Goal: Entertainment & Leisure: Browse casually

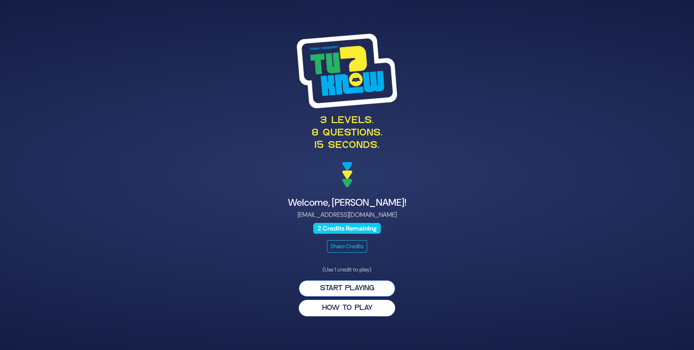
click at [340, 288] on button "Start Playing" at bounding box center [347, 289] width 96 height 16
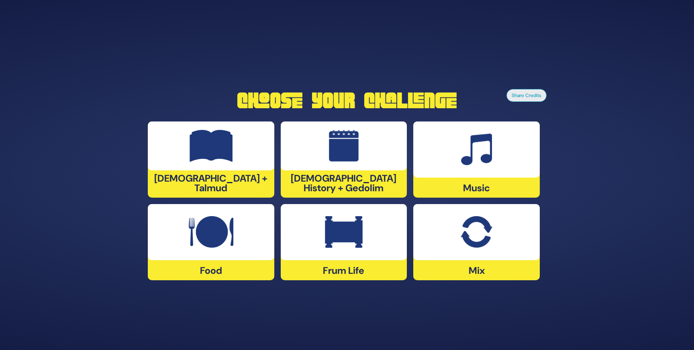
click at [493, 224] on div at bounding box center [476, 232] width 126 height 56
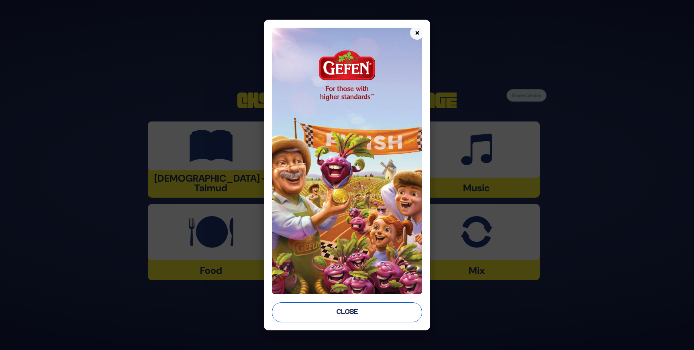
click at [316, 308] on button "Close" at bounding box center [347, 313] width 150 height 20
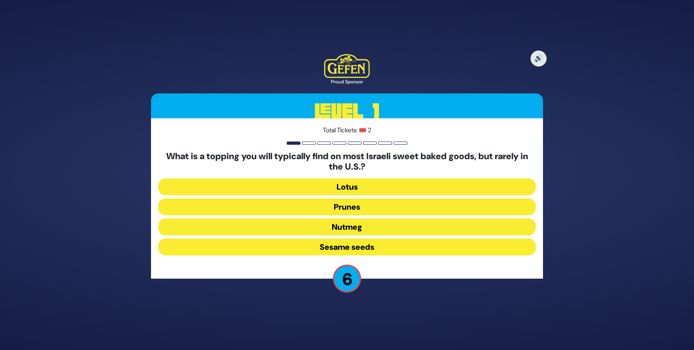
click at [333, 243] on button "Sesame seeds" at bounding box center [346, 247] width 377 height 17
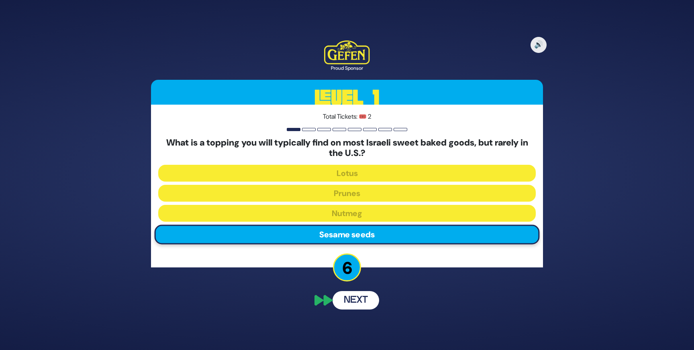
click at [351, 300] on button "Next" at bounding box center [355, 300] width 47 height 18
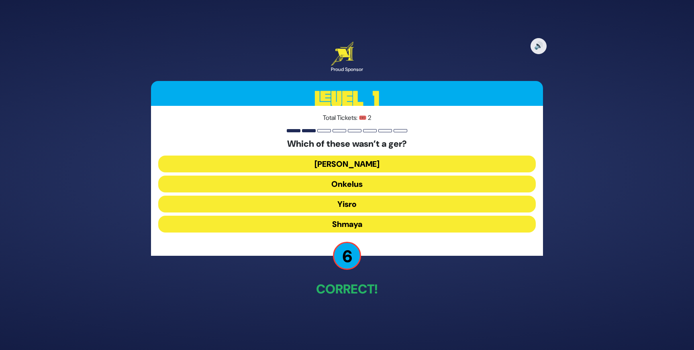
click at [358, 161] on button "Ovadia" at bounding box center [346, 164] width 377 height 17
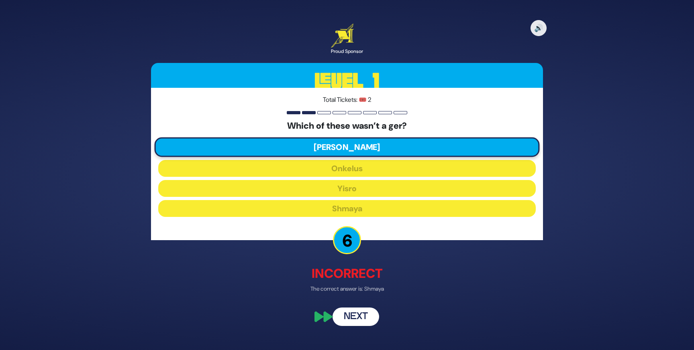
click at [353, 315] on button "Next" at bounding box center [355, 317] width 47 height 18
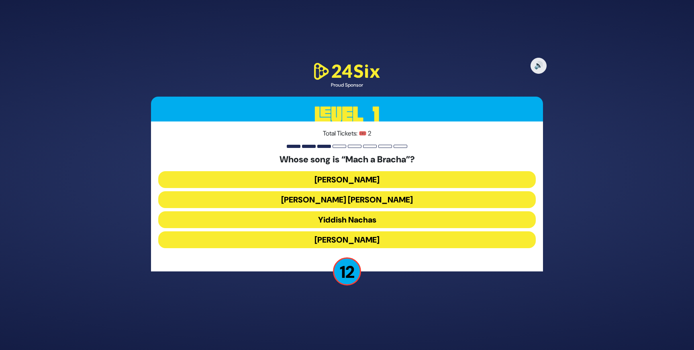
click at [366, 198] on button "Shmueli Ungar" at bounding box center [346, 199] width 377 height 17
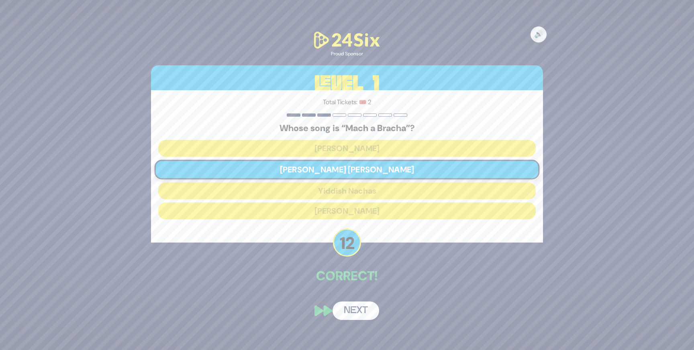
click at [355, 309] on button "Next" at bounding box center [355, 311] width 47 height 18
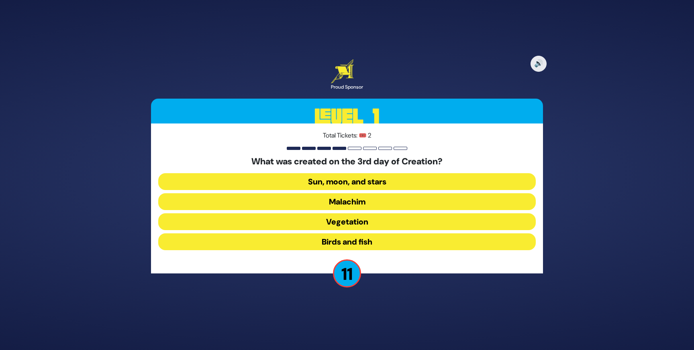
click at [358, 227] on button "Vegetation" at bounding box center [346, 222] width 377 height 17
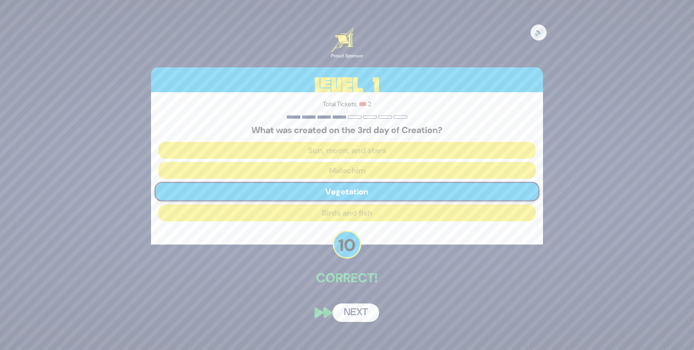
click at [352, 312] on button "Next" at bounding box center [355, 313] width 47 height 18
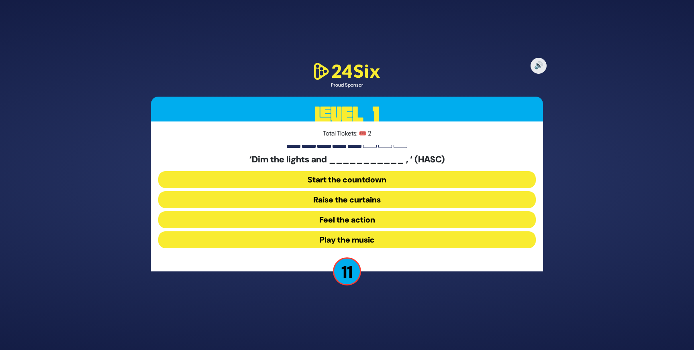
click at [360, 205] on button "Raise the curtains" at bounding box center [346, 199] width 377 height 17
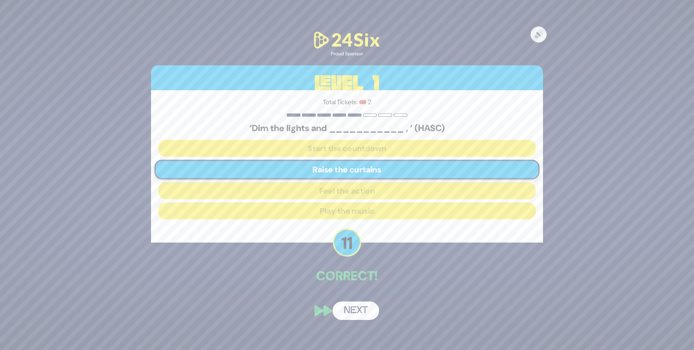
click at [355, 310] on button "Next" at bounding box center [355, 311] width 47 height 18
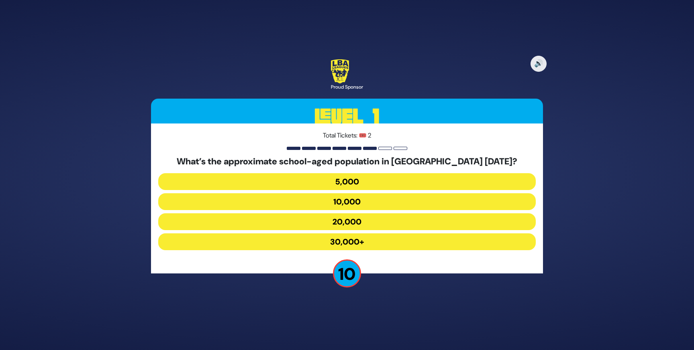
click at [350, 242] on button "30,000+" at bounding box center [346, 242] width 377 height 17
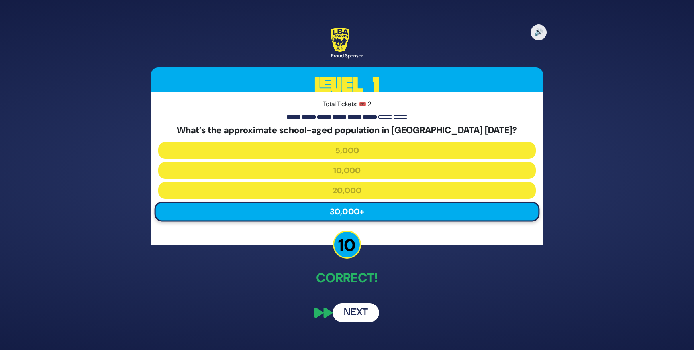
click at [353, 311] on button "Next" at bounding box center [355, 313] width 47 height 18
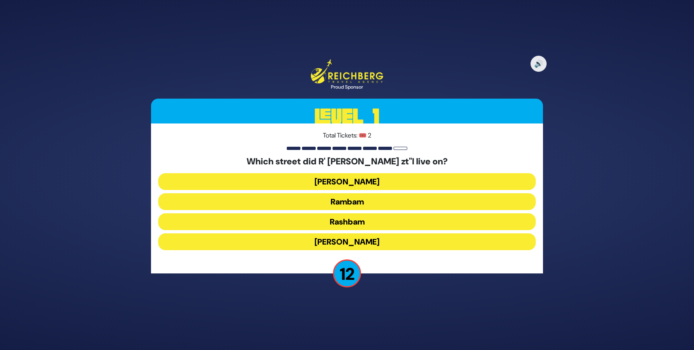
click at [353, 223] on button "Rashbam" at bounding box center [346, 222] width 377 height 17
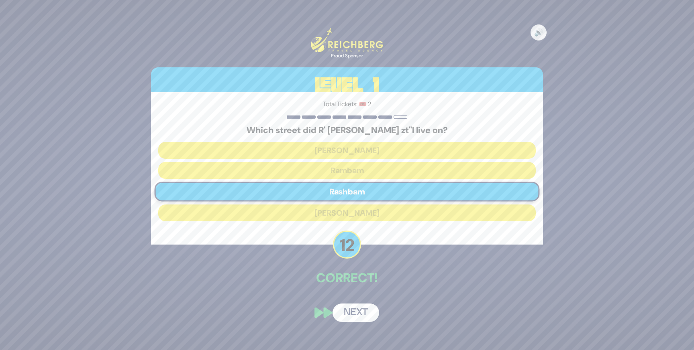
click at [358, 315] on button "Next" at bounding box center [355, 313] width 47 height 18
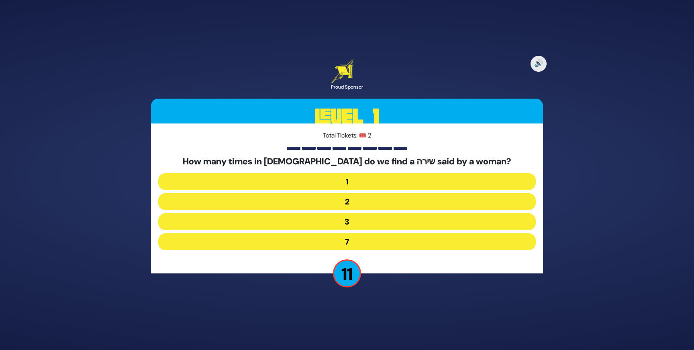
click at [353, 219] on button "3" at bounding box center [346, 222] width 377 height 17
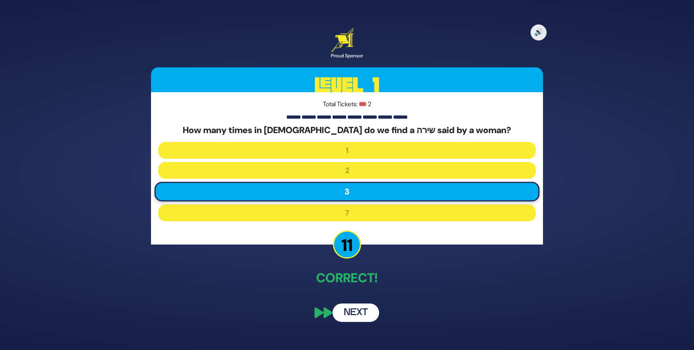
click at [350, 314] on button "Next" at bounding box center [355, 313] width 47 height 18
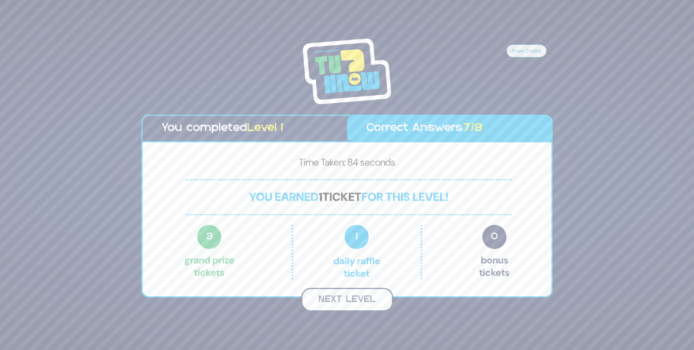
click at [350, 297] on button "Next Level" at bounding box center [347, 300] width 92 height 24
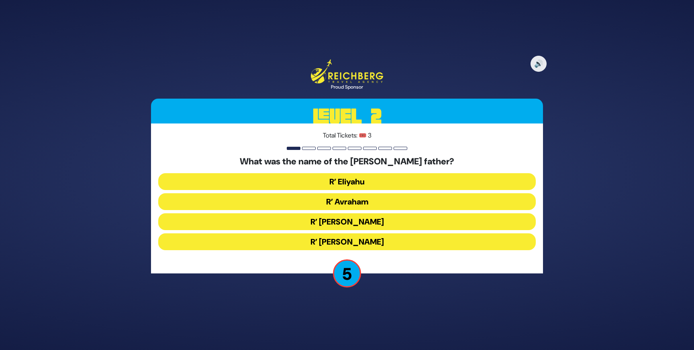
click at [358, 244] on button "R’ Chaim" at bounding box center [346, 242] width 377 height 17
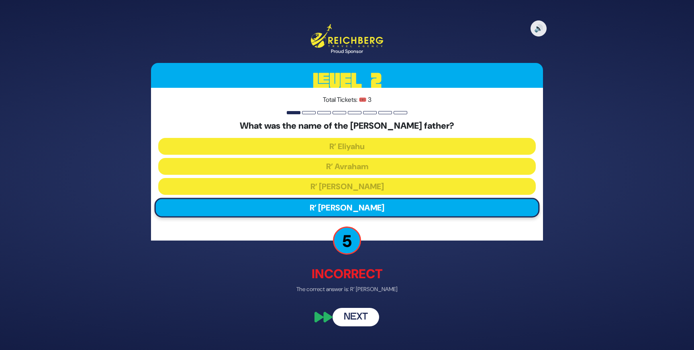
click at [356, 314] on button "Next" at bounding box center [355, 317] width 47 height 18
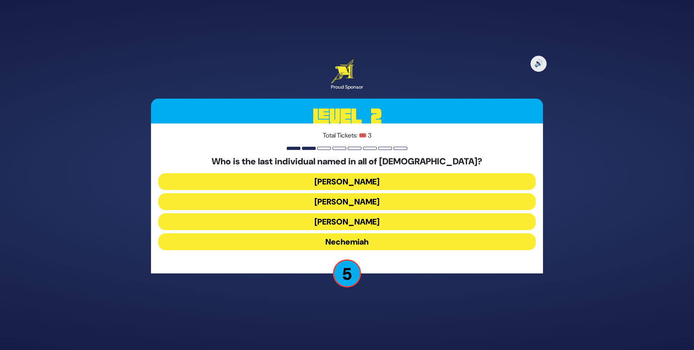
click at [355, 240] on button "Nechemiah" at bounding box center [346, 242] width 377 height 17
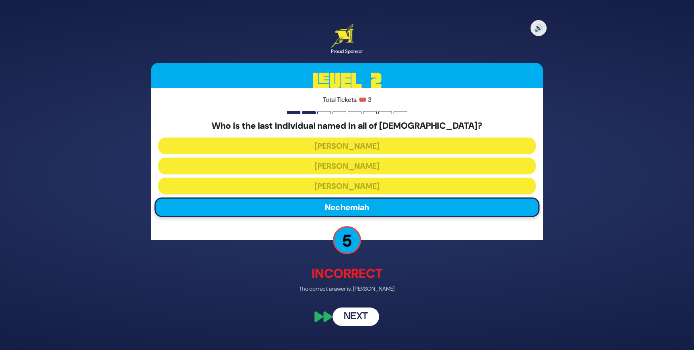
click at [354, 314] on button "Next" at bounding box center [355, 317] width 47 height 18
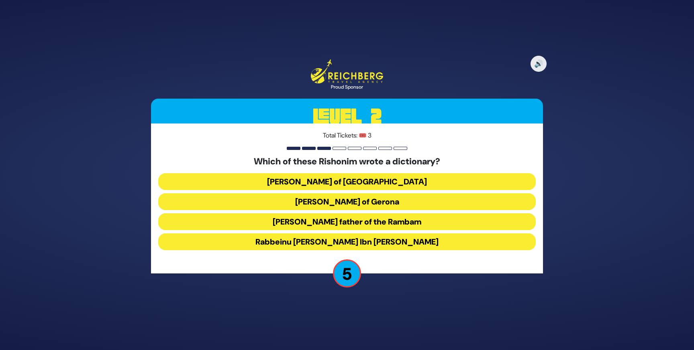
click at [367, 204] on button "Rabbeinu Nissim of Gerona" at bounding box center [346, 201] width 377 height 17
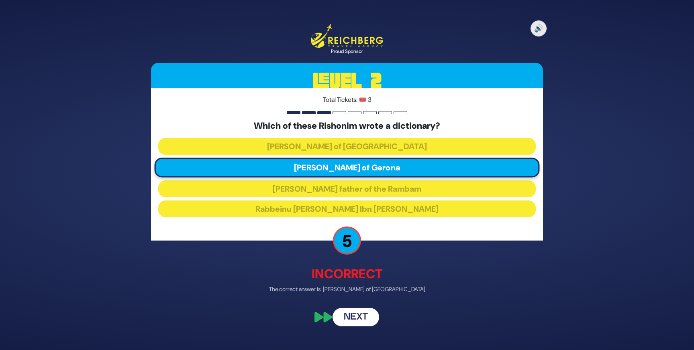
click at [350, 318] on button "Next" at bounding box center [355, 317] width 47 height 18
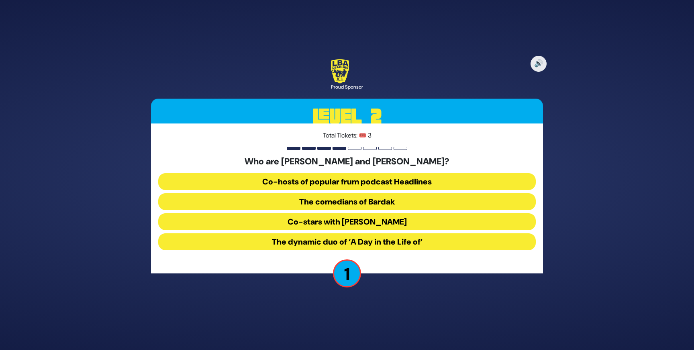
click at [366, 242] on button "The dynamic duo of ‘A Day in the Life of’" at bounding box center [346, 242] width 377 height 17
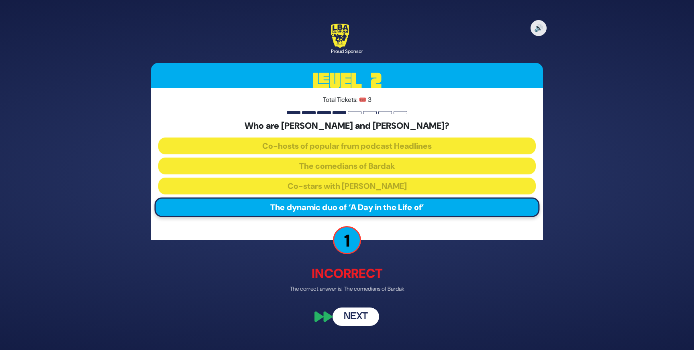
click at [354, 311] on button "Next" at bounding box center [355, 317] width 47 height 18
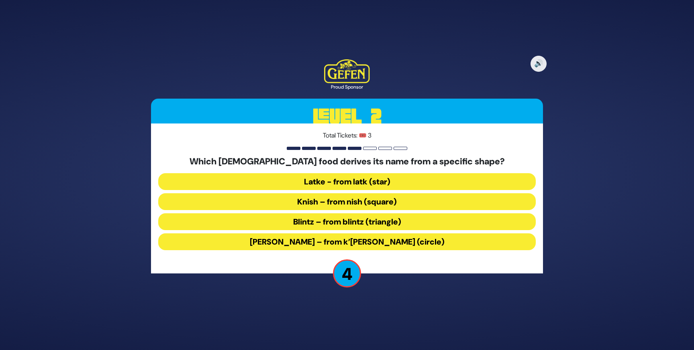
click at [377, 242] on button "Kugel – from k’igel (circle)" at bounding box center [346, 242] width 377 height 17
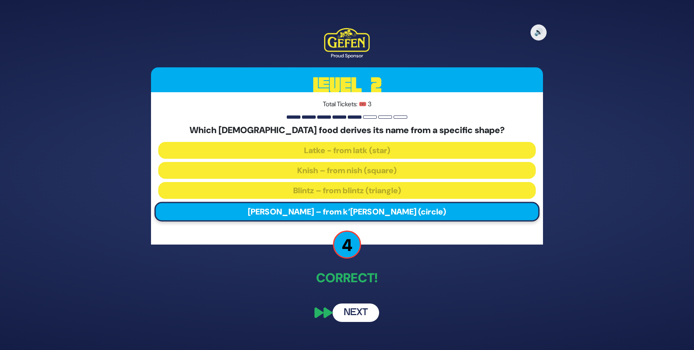
click at [359, 315] on button "Next" at bounding box center [355, 313] width 47 height 18
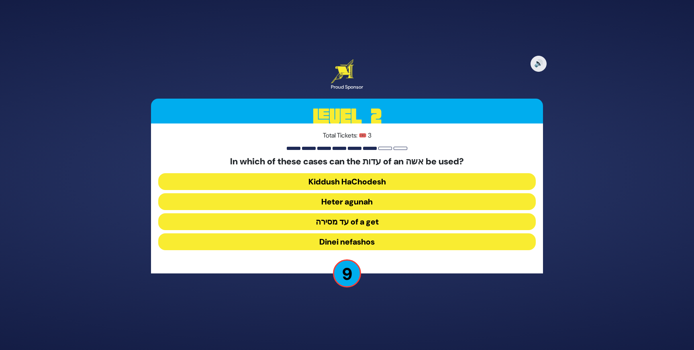
click at [369, 243] on button "Dinei nefashos" at bounding box center [346, 242] width 377 height 17
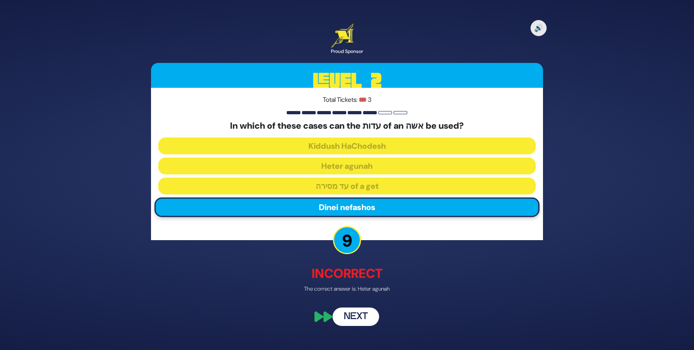
click at [354, 322] on button "Next" at bounding box center [355, 317] width 47 height 18
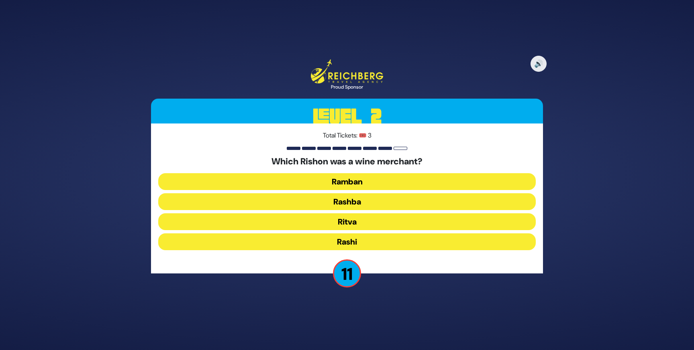
click at [355, 243] on button "Rashi" at bounding box center [346, 242] width 377 height 17
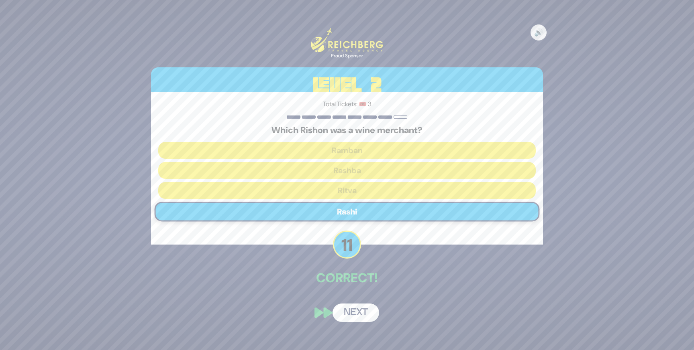
click at [350, 310] on button "Next" at bounding box center [355, 313] width 47 height 18
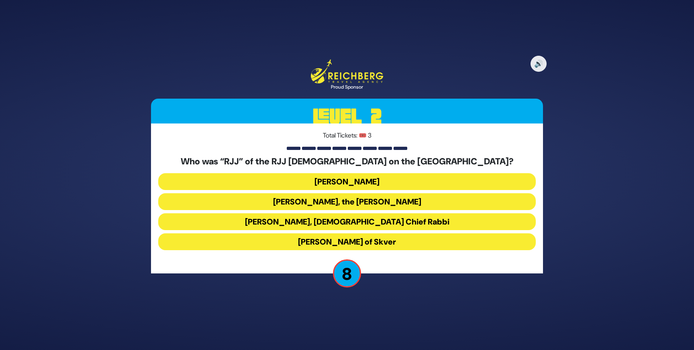
click at [369, 181] on button "Rabbi Yaakov Yosef Herman" at bounding box center [346, 181] width 377 height 17
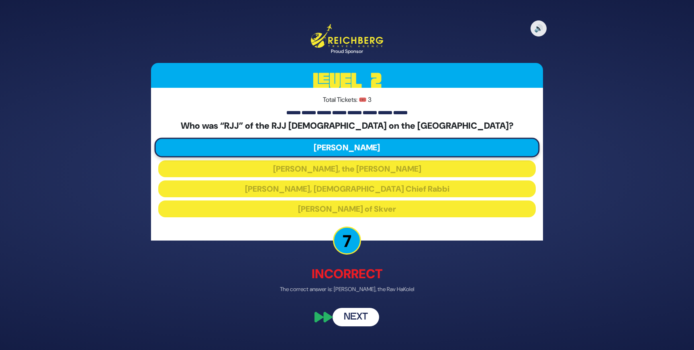
click at [353, 323] on button "Next" at bounding box center [355, 317] width 47 height 18
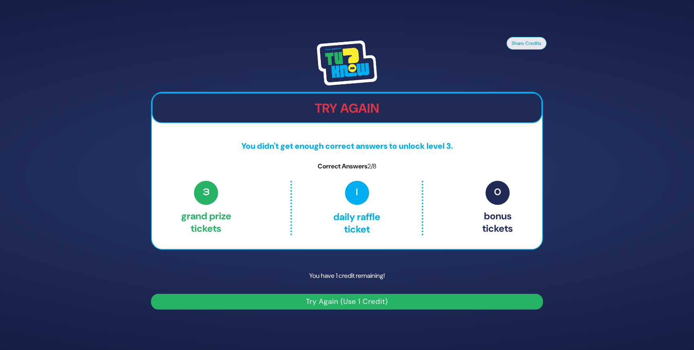
click at [352, 301] on button "Try Again (Use 1 Credit)" at bounding box center [347, 302] width 392 height 16
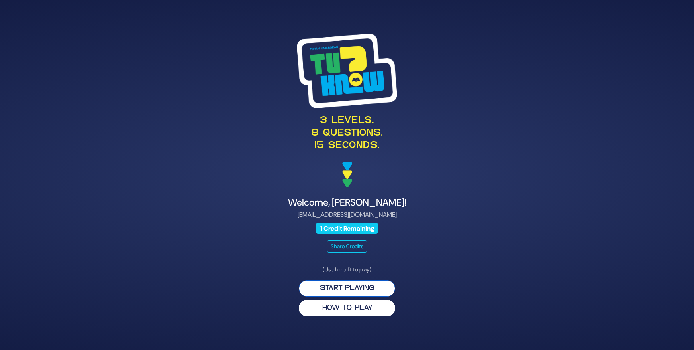
click at [351, 291] on button "Start Playing" at bounding box center [347, 289] width 96 height 16
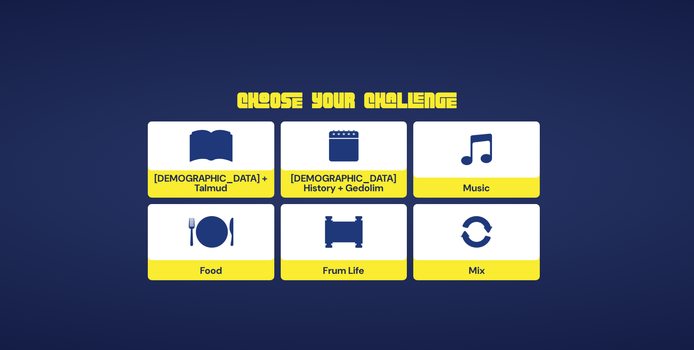
click at [465, 257] on div at bounding box center [476, 232] width 126 height 56
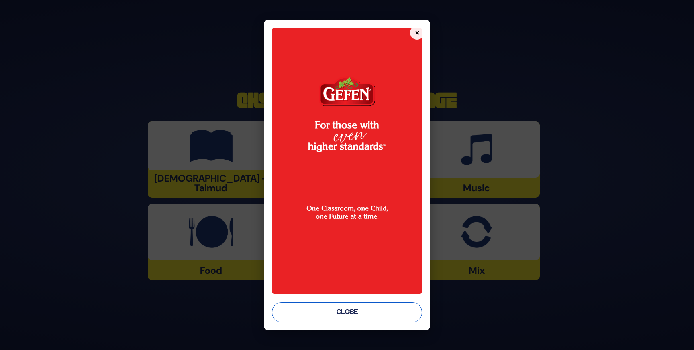
click at [374, 314] on button "Close" at bounding box center [347, 313] width 150 height 20
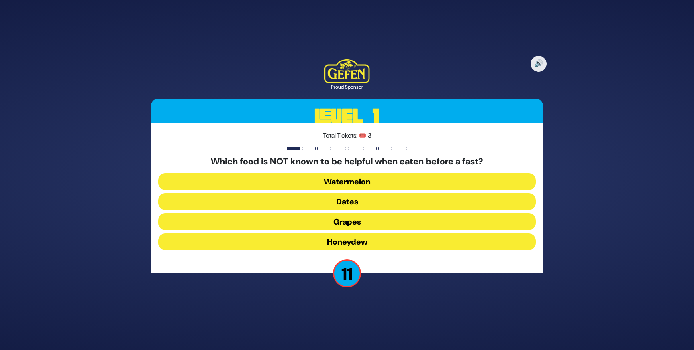
click at [373, 245] on button "Honeydew" at bounding box center [346, 242] width 377 height 17
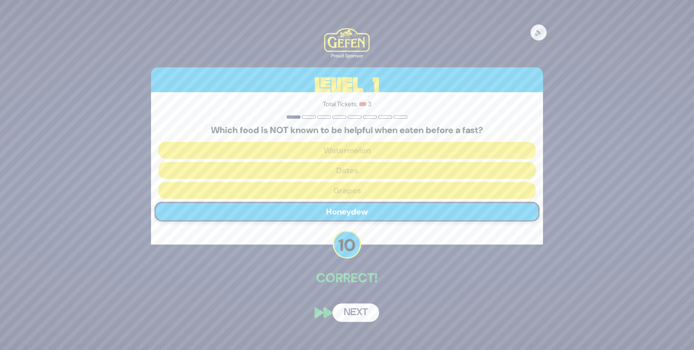
click at [355, 313] on button "Next" at bounding box center [355, 313] width 47 height 18
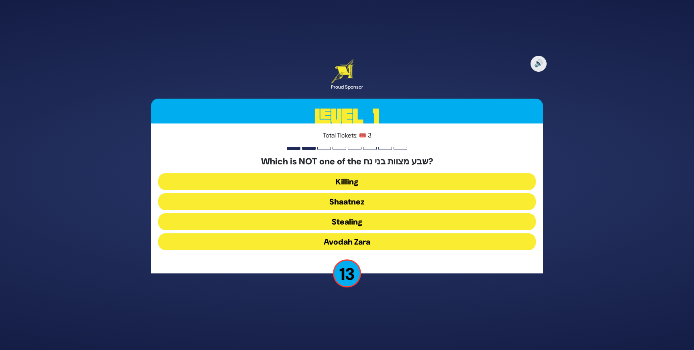
click at [358, 200] on button "Shaatnez" at bounding box center [346, 201] width 377 height 17
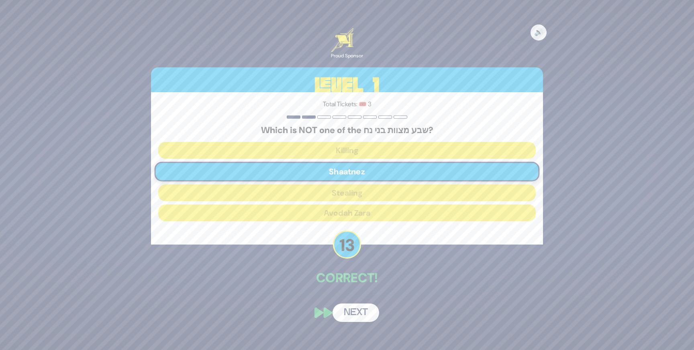
click at [356, 312] on button "Next" at bounding box center [355, 313] width 47 height 18
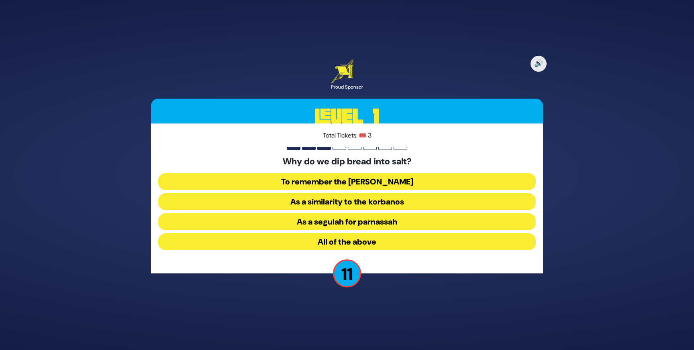
click at [369, 202] on button "As a similarity to the korbanos" at bounding box center [346, 201] width 377 height 17
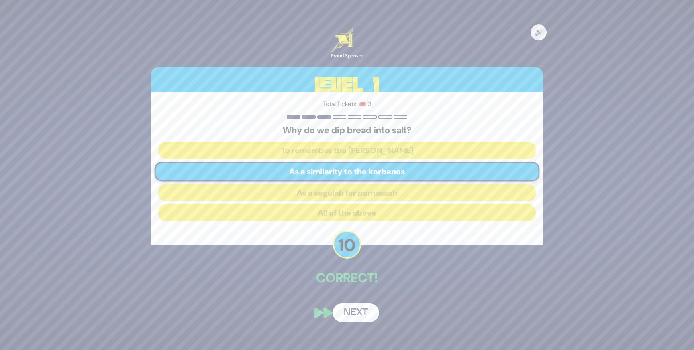
click at [354, 317] on button "Next" at bounding box center [355, 313] width 47 height 18
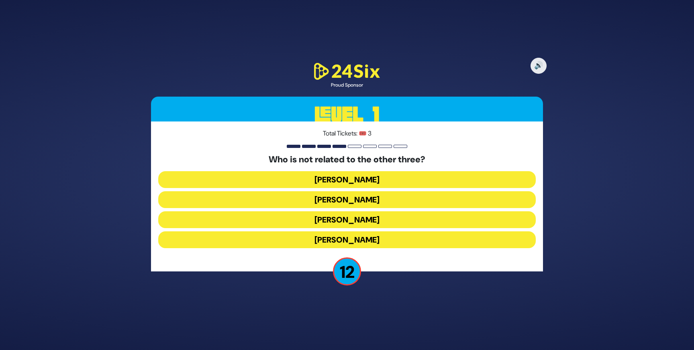
click at [356, 244] on button "[PERSON_NAME]" at bounding box center [346, 240] width 377 height 17
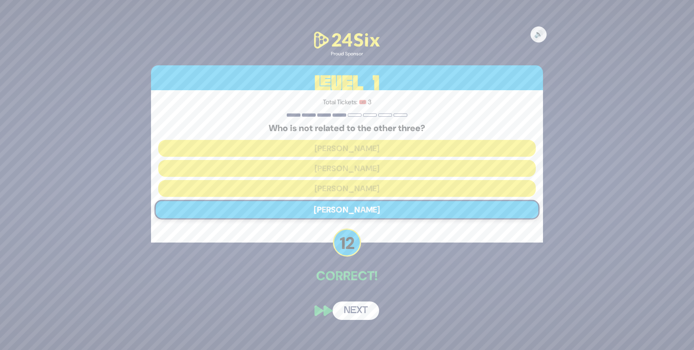
click at [358, 312] on button "Next" at bounding box center [355, 311] width 47 height 18
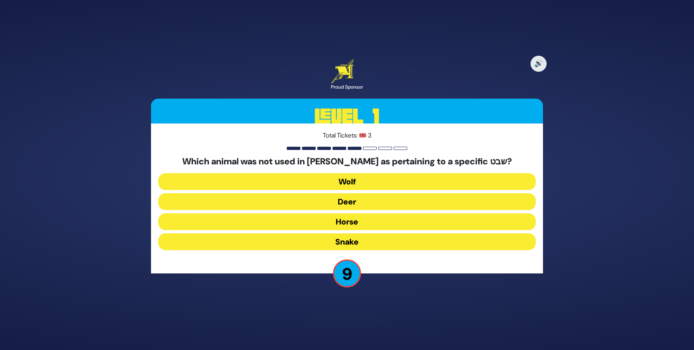
click at [356, 222] on button "Horse" at bounding box center [346, 222] width 377 height 17
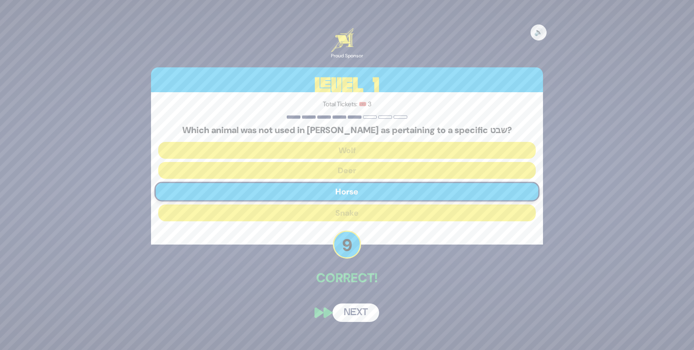
click at [357, 316] on button "Next" at bounding box center [355, 313] width 47 height 18
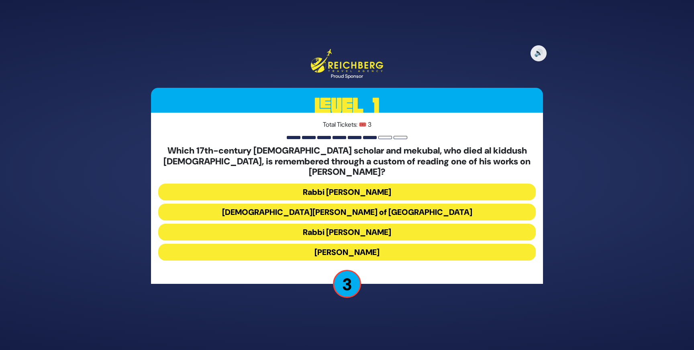
click at [362, 184] on button "Rabbi [PERSON_NAME]" at bounding box center [346, 192] width 377 height 17
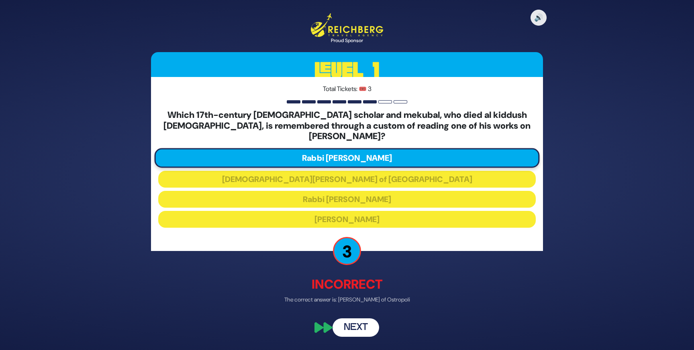
click at [357, 321] on button "Next" at bounding box center [355, 328] width 47 height 18
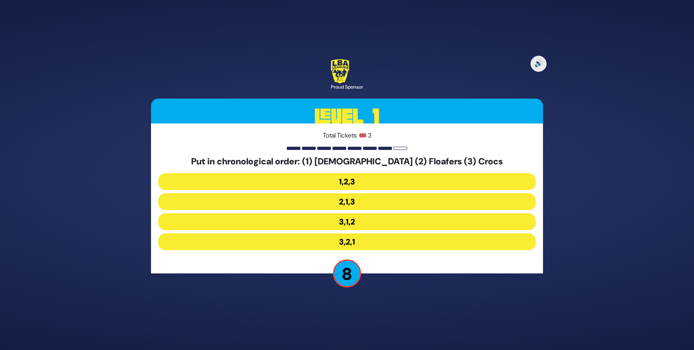
click at [362, 223] on button "3,1,2" at bounding box center [346, 222] width 377 height 17
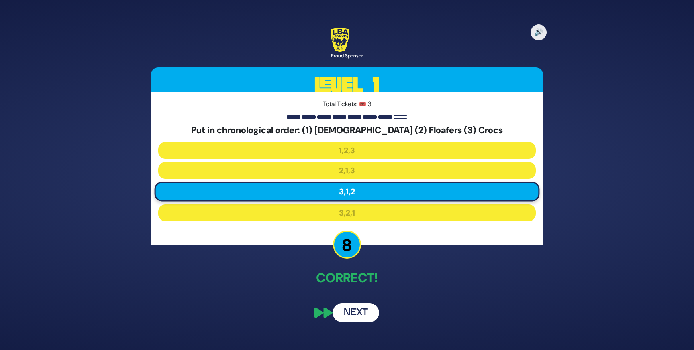
click at [356, 314] on button "Next" at bounding box center [355, 313] width 47 height 18
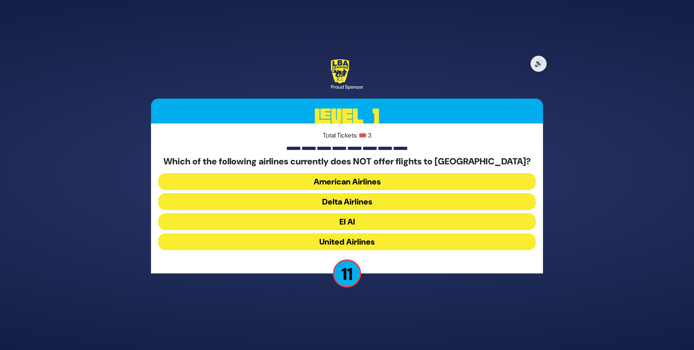
click at [359, 242] on button "United Airlines" at bounding box center [346, 242] width 377 height 17
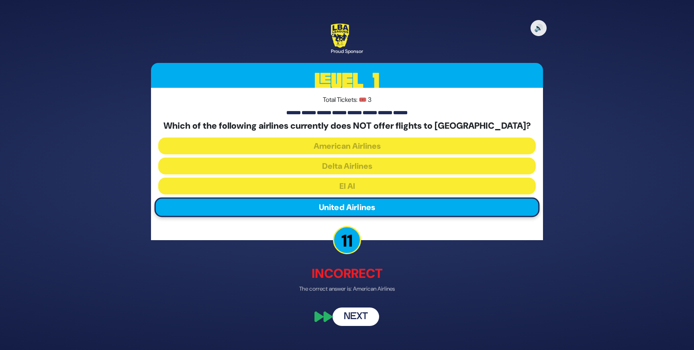
click at [352, 319] on button "Next" at bounding box center [355, 317] width 47 height 18
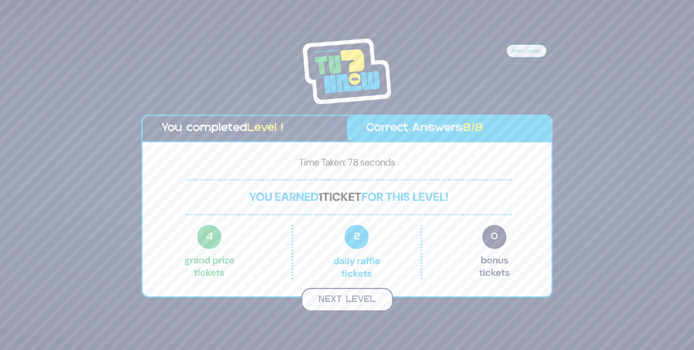
click at [371, 302] on button "Next Level" at bounding box center [347, 300] width 92 height 24
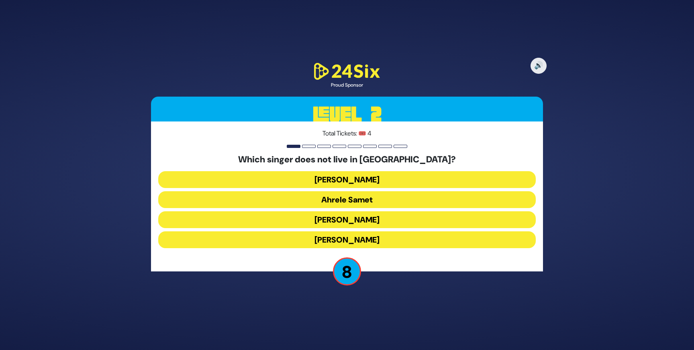
click at [363, 237] on button "[PERSON_NAME]" at bounding box center [346, 240] width 377 height 17
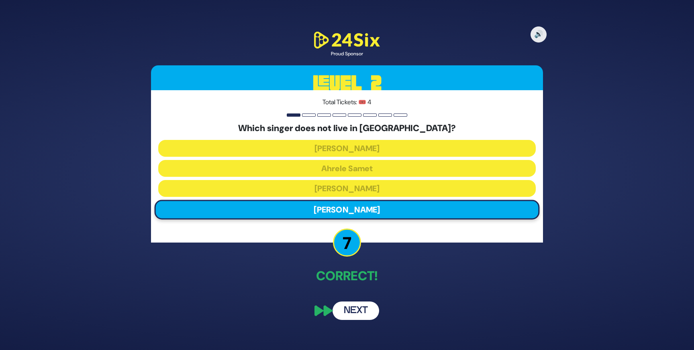
click at [348, 305] on button "Next" at bounding box center [355, 311] width 47 height 18
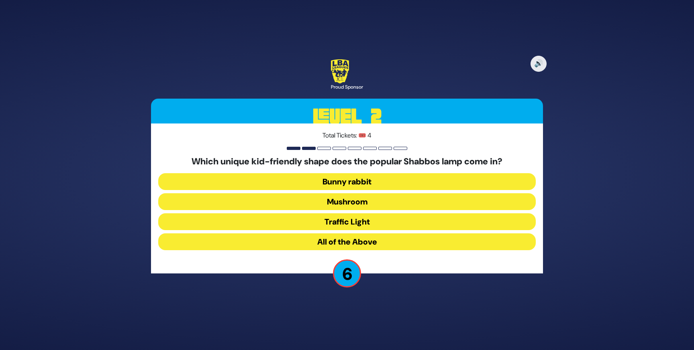
click at [352, 220] on button "Traffic Light" at bounding box center [346, 222] width 377 height 17
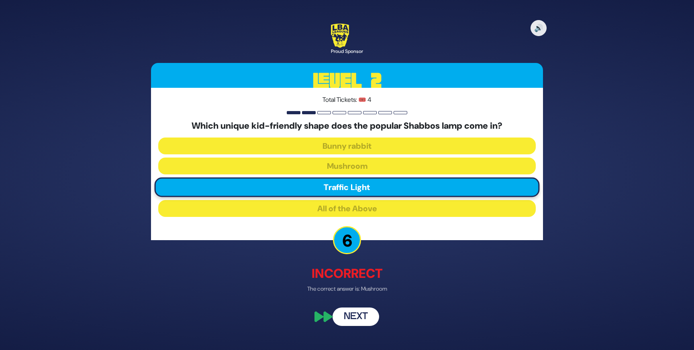
click at [354, 312] on button "Next" at bounding box center [355, 317] width 47 height 18
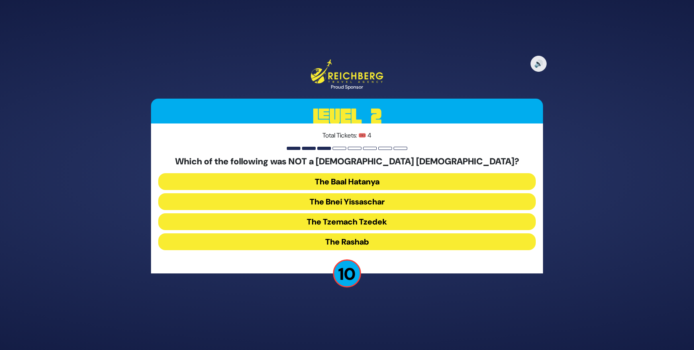
click at [362, 201] on button "The Bnei Yissaschar" at bounding box center [346, 201] width 377 height 17
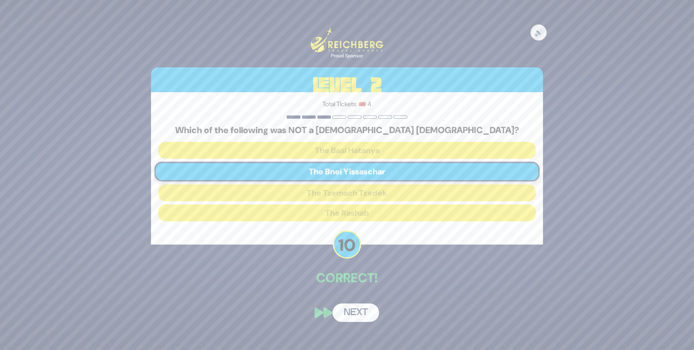
click at [358, 305] on button "Next" at bounding box center [355, 313] width 47 height 18
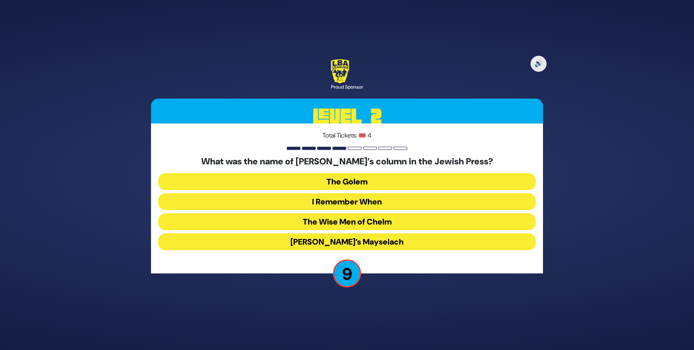
click at [355, 201] on button "I Remember When" at bounding box center [346, 201] width 377 height 17
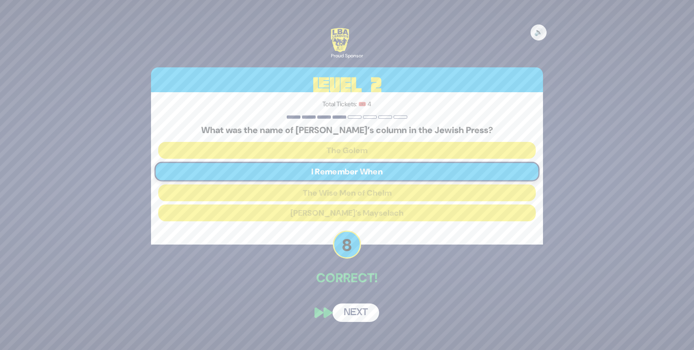
click at [359, 310] on button "Next" at bounding box center [355, 313] width 47 height 18
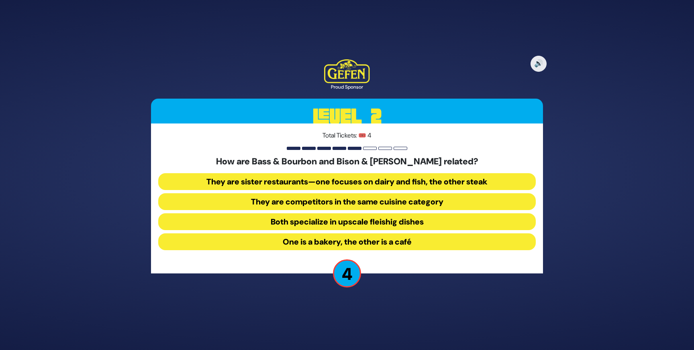
click at [380, 185] on button "They are sister restaurants—one focuses on dairy and fish, the other steak" at bounding box center [346, 181] width 377 height 17
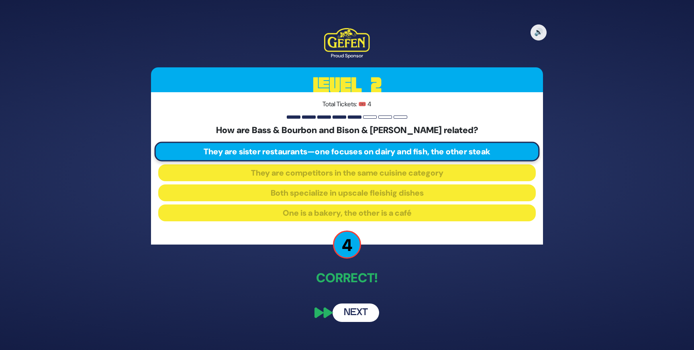
click at [360, 315] on button "Next" at bounding box center [355, 313] width 47 height 18
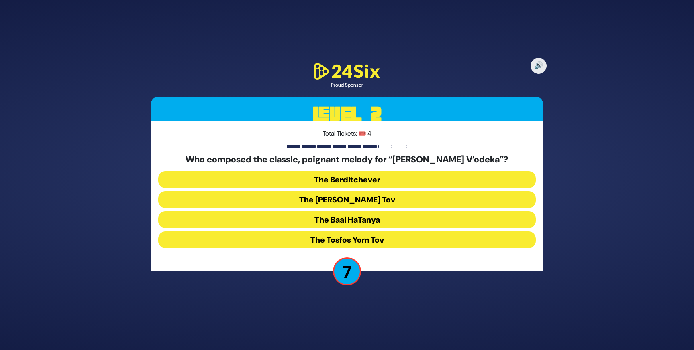
click at [367, 241] on button "The Tosfos Yom Tov" at bounding box center [346, 240] width 377 height 17
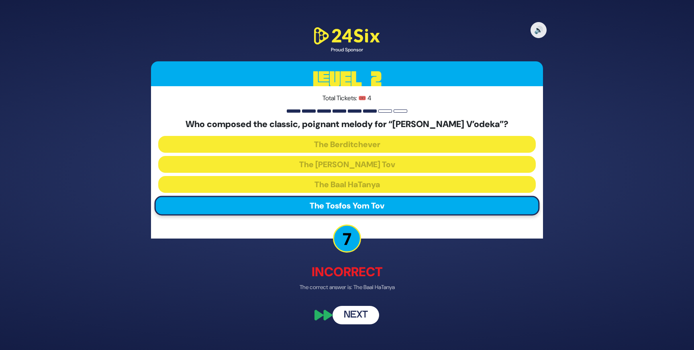
click at [348, 318] on button "Next" at bounding box center [355, 315] width 47 height 18
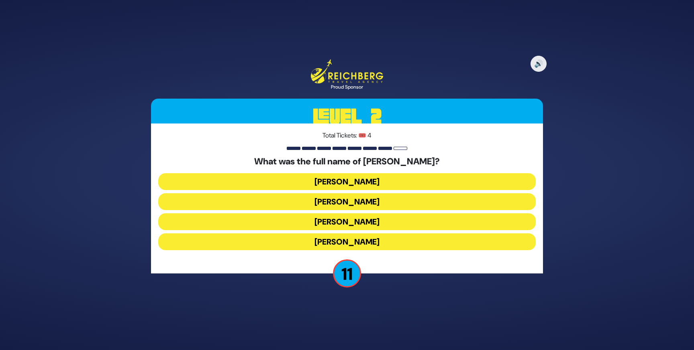
click at [369, 181] on button "[PERSON_NAME]" at bounding box center [346, 181] width 377 height 17
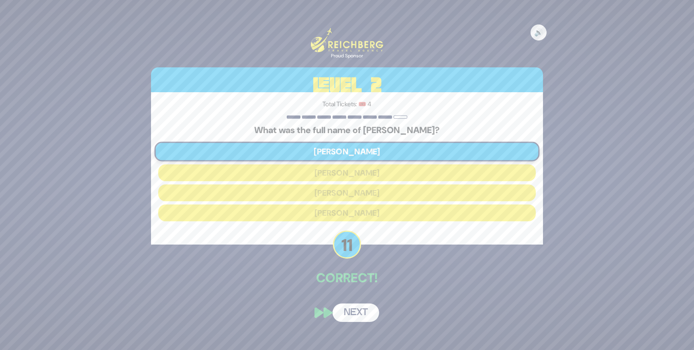
click at [358, 312] on button "Next" at bounding box center [355, 313] width 47 height 18
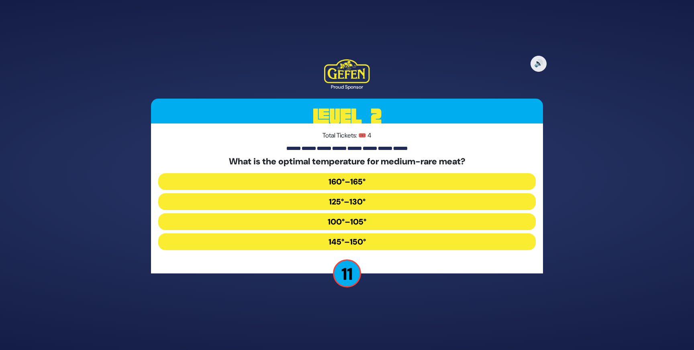
click at [366, 211] on div "What is the optimal temperature for medium-rare meat? 160°–165° 125°–130° 100°–…" at bounding box center [346, 205] width 377 height 97
click at [367, 208] on button "125°–130°" at bounding box center [346, 201] width 377 height 17
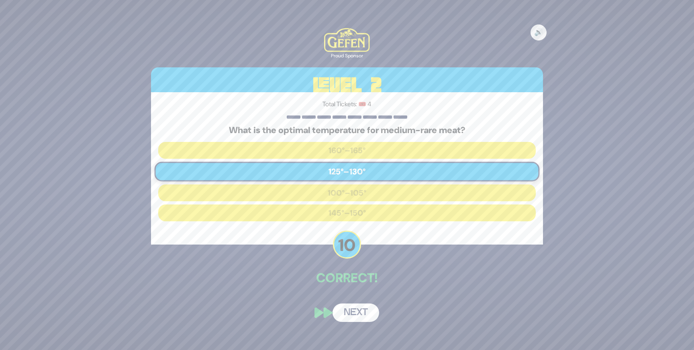
click at [357, 312] on button "Next" at bounding box center [355, 313] width 47 height 18
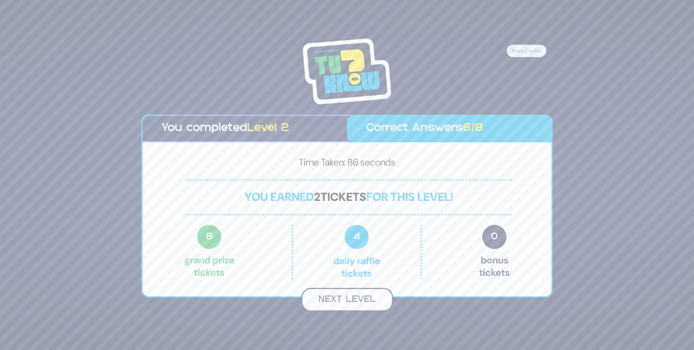
click at [357, 298] on button "Next Level" at bounding box center [347, 300] width 92 height 24
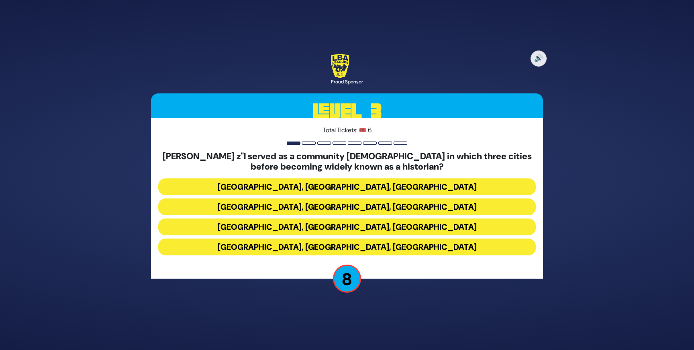
click at [364, 187] on button "[GEOGRAPHIC_DATA], [GEOGRAPHIC_DATA], [GEOGRAPHIC_DATA]" at bounding box center [346, 187] width 377 height 17
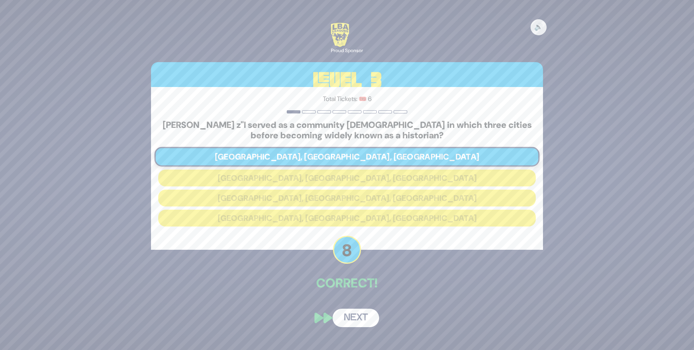
click at [357, 321] on button "Next" at bounding box center [355, 318] width 47 height 18
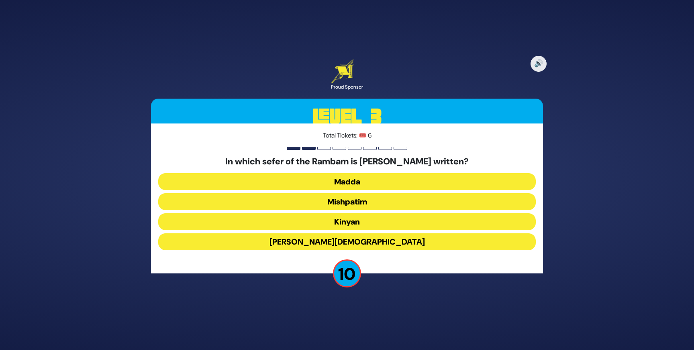
click at [356, 202] on button "Mishpatim" at bounding box center [346, 201] width 377 height 17
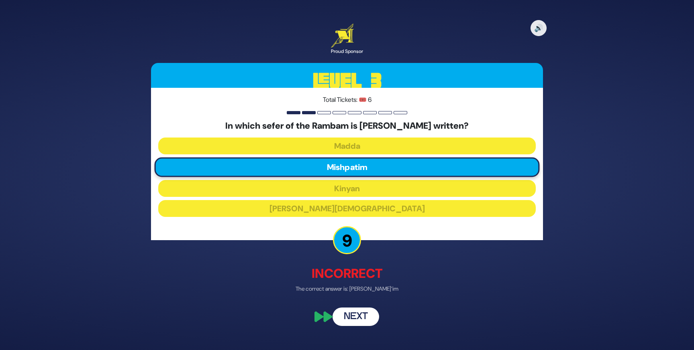
click at [357, 322] on button "Next" at bounding box center [355, 317] width 47 height 18
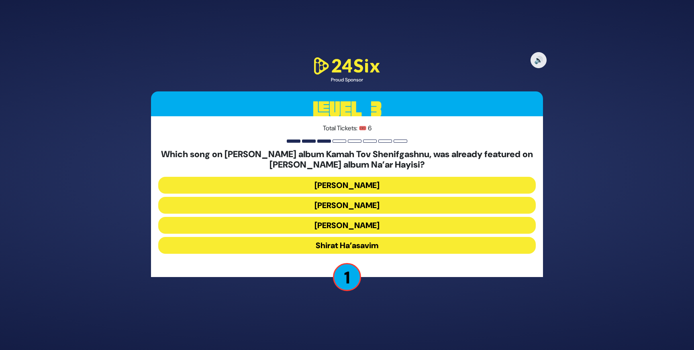
click at [370, 240] on button "Shirat Ha’asavim" at bounding box center [346, 245] width 377 height 17
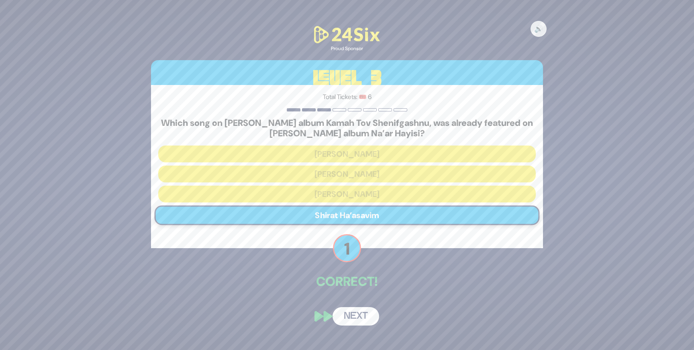
click at [363, 315] on button "Next" at bounding box center [355, 317] width 47 height 18
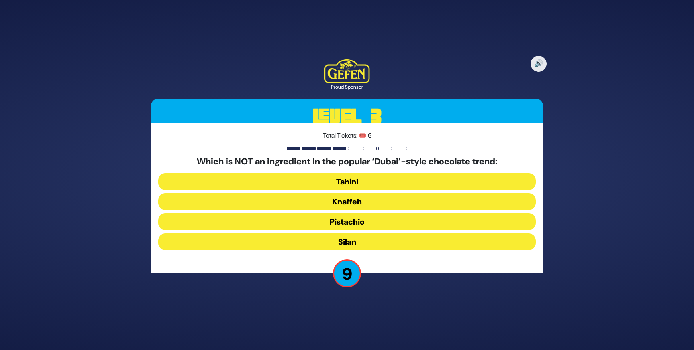
click at [360, 184] on button "Tahini" at bounding box center [346, 181] width 377 height 17
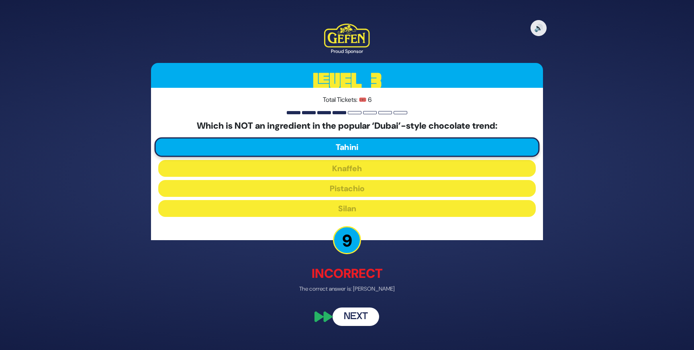
click at [362, 320] on button "Next" at bounding box center [355, 317] width 47 height 18
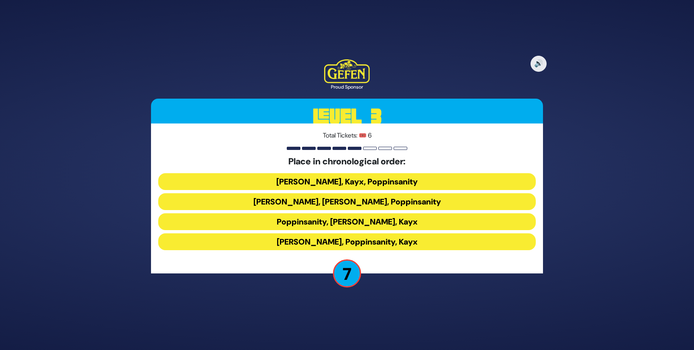
click at [358, 238] on button "[PERSON_NAME], Poppinsanity, Kayx" at bounding box center [346, 242] width 377 height 17
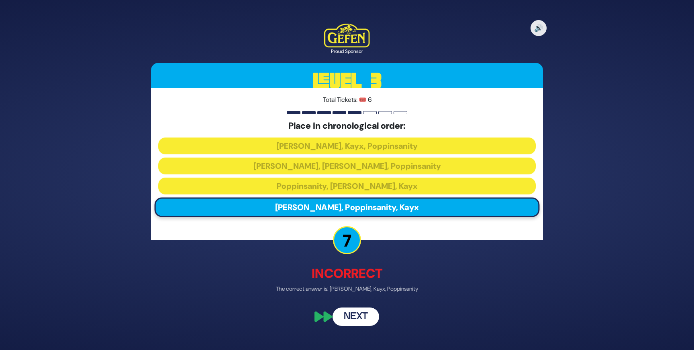
click at [361, 318] on button "Next" at bounding box center [355, 317] width 47 height 18
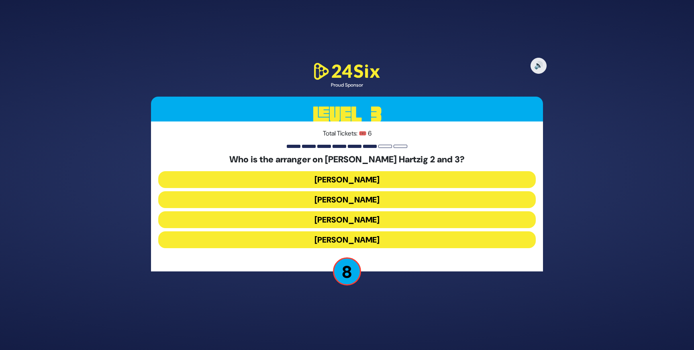
click at [369, 236] on button "[PERSON_NAME]" at bounding box center [346, 240] width 377 height 17
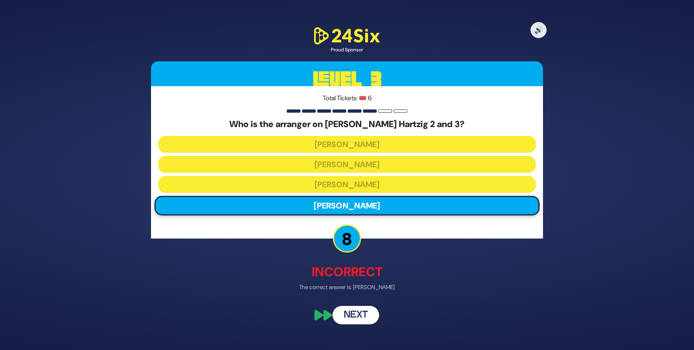
click at [357, 312] on button "Next" at bounding box center [355, 315] width 47 height 18
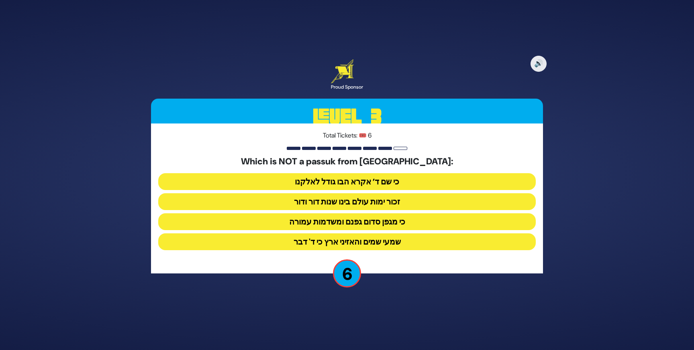
click at [394, 181] on button "כי שם ד’ אקרא הבו גודל לאלקנו" at bounding box center [346, 181] width 377 height 17
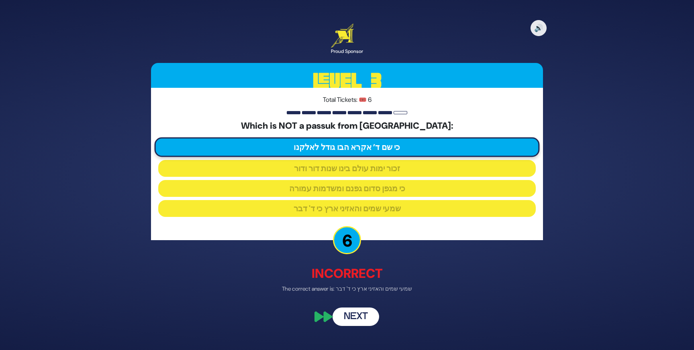
click at [362, 313] on button "Next" at bounding box center [355, 317] width 47 height 18
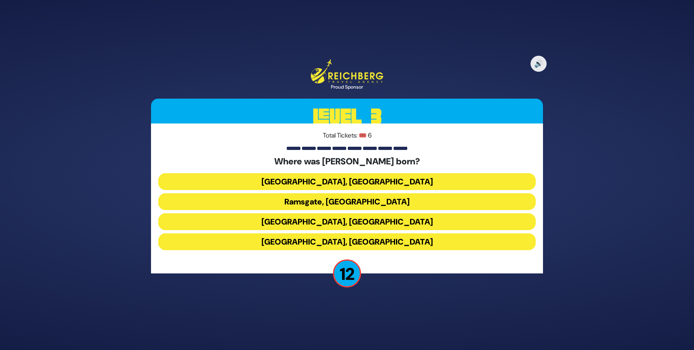
click at [354, 202] on button "Ramsgate, [GEOGRAPHIC_DATA]" at bounding box center [346, 201] width 377 height 17
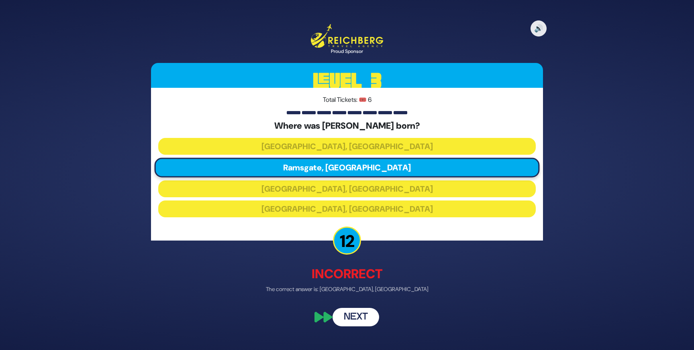
click at [350, 311] on button "Next" at bounding box center [355, 317] width 47 height 18
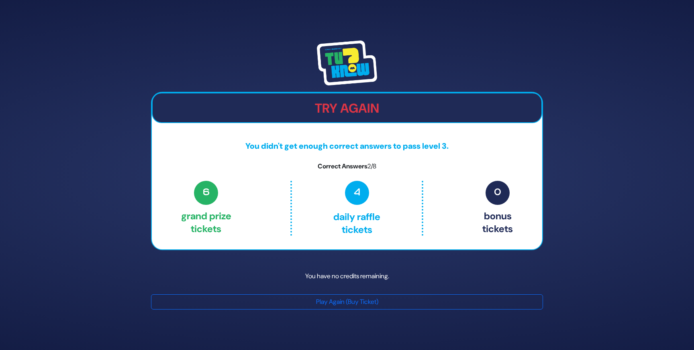
click at [343, 50] on img at bounding box center [347, 63] width 60 height 45
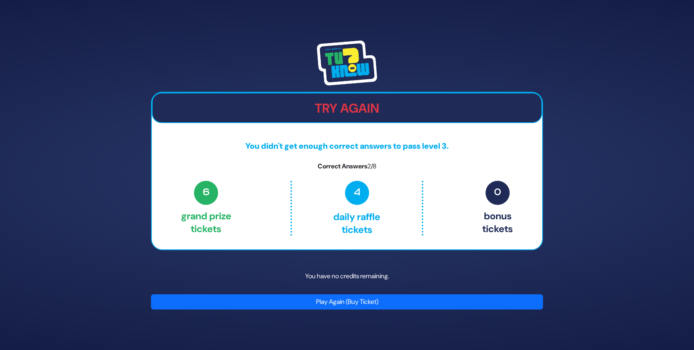
click at [328, 301] on button "Play Again (Buy Ticket)" at bounding box center [347, 302] width 392 height 15
